Goal: Task Accomplishment & Management: Use online tool/utility

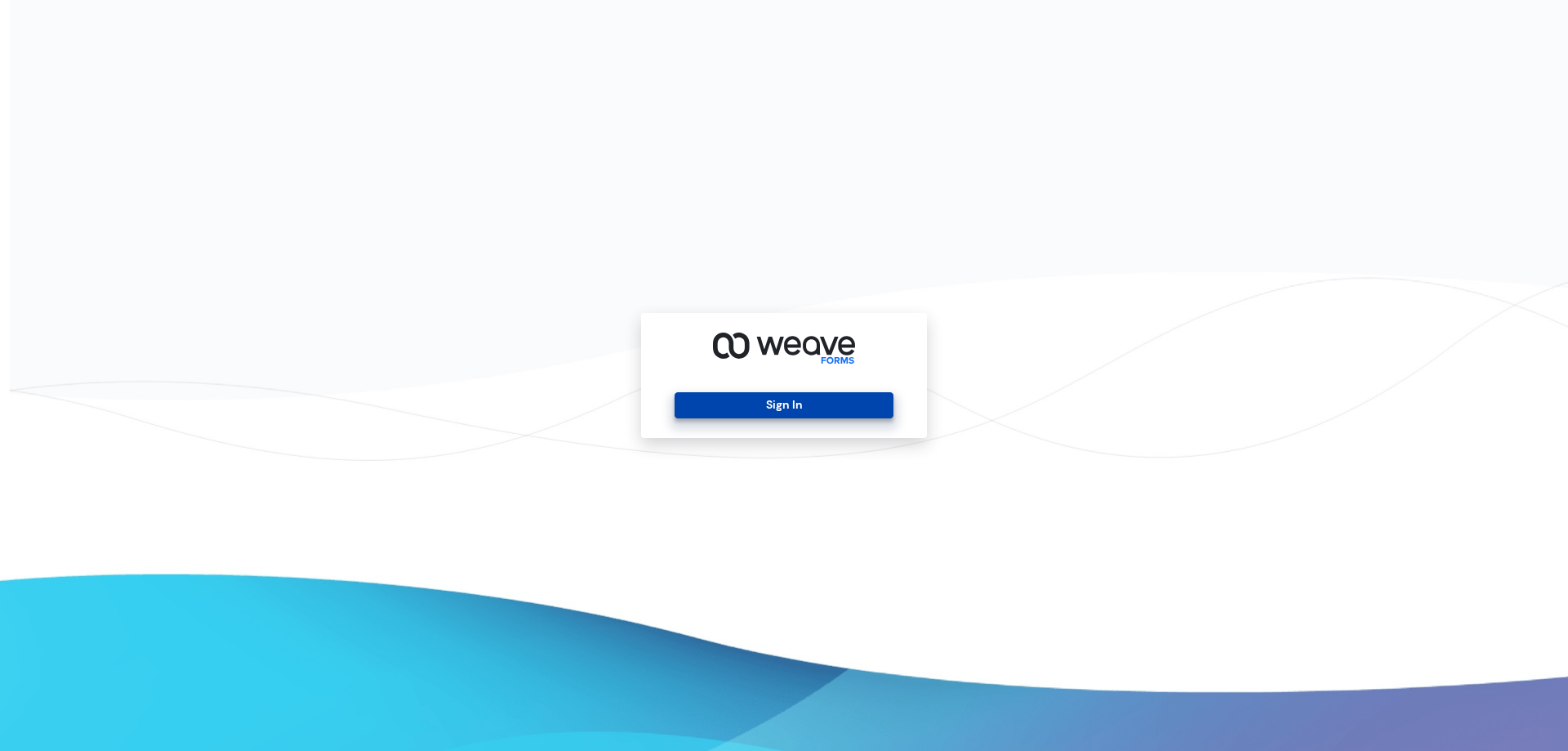
click at [849, 405] on button "Sign In" at bounding box center [783, 405] width 218 height 26
click at [826, 414] on button "Sign In" at bounding box center [783, 405] width 218 height 26
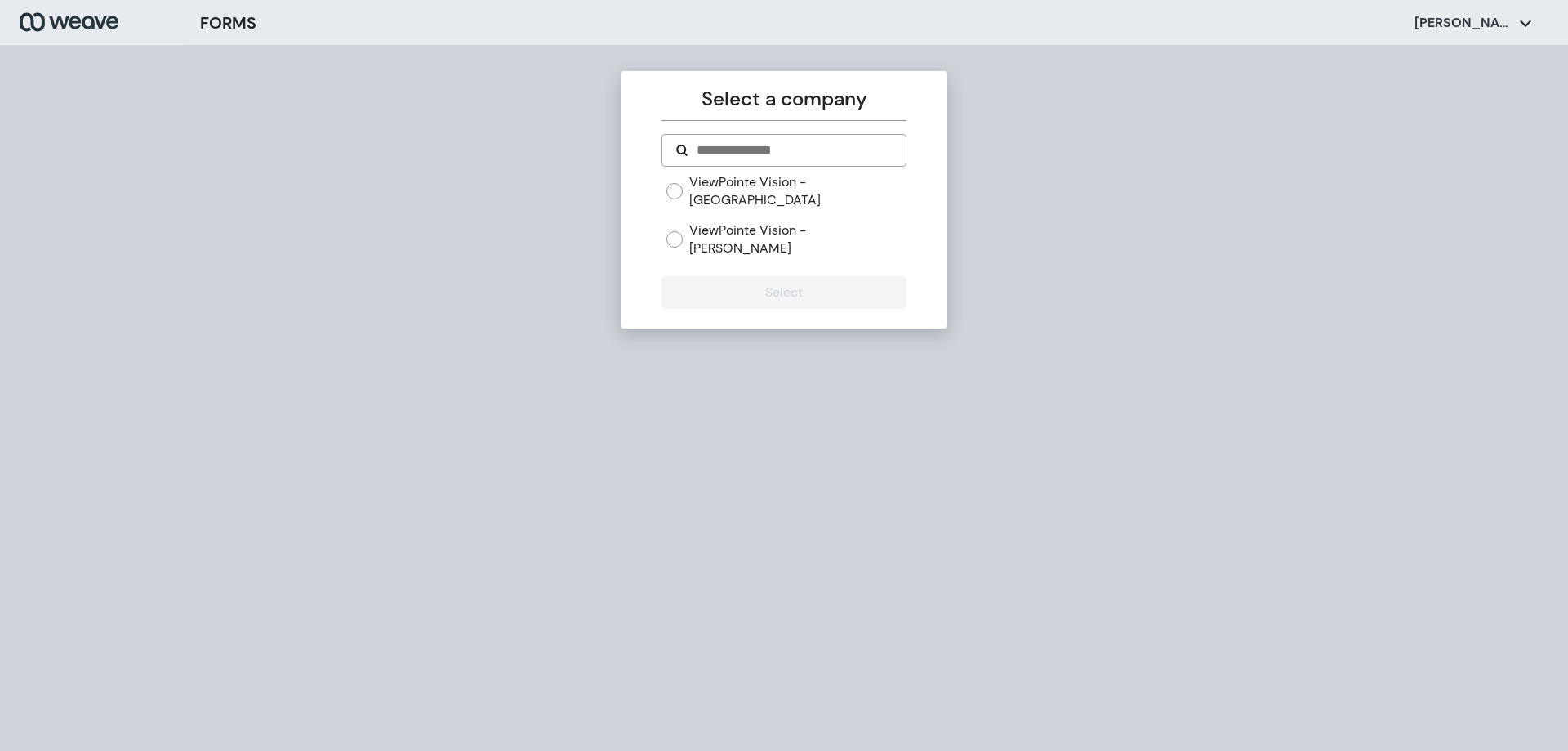
click at [835, 172] on form "ViewPointe Vision - Omaha ViewPointe Vision - [PERSON_NAME] Select" at bounding box center [783, 222] width 244 height 175
click at [835, 181] on label "ViewPointe Vision - [GEOGRAPHIC_DATA]" at bounding box center [798, 190] width 216 height 35
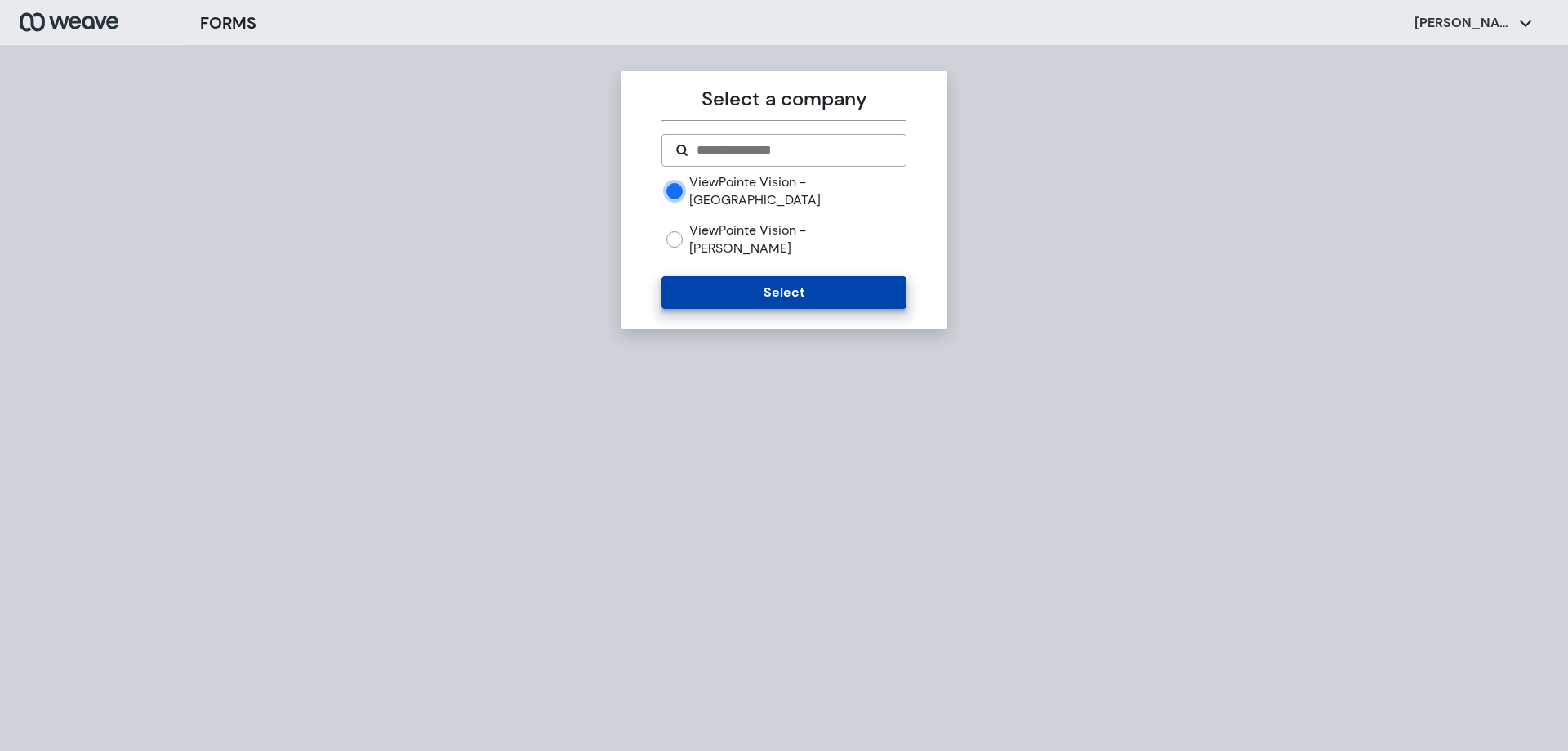
click at [829, 276] on button "Select" at bounding box center [783, 293] width 244 height 32
